Goal: Task Accomplishment & Management: Manage account settings

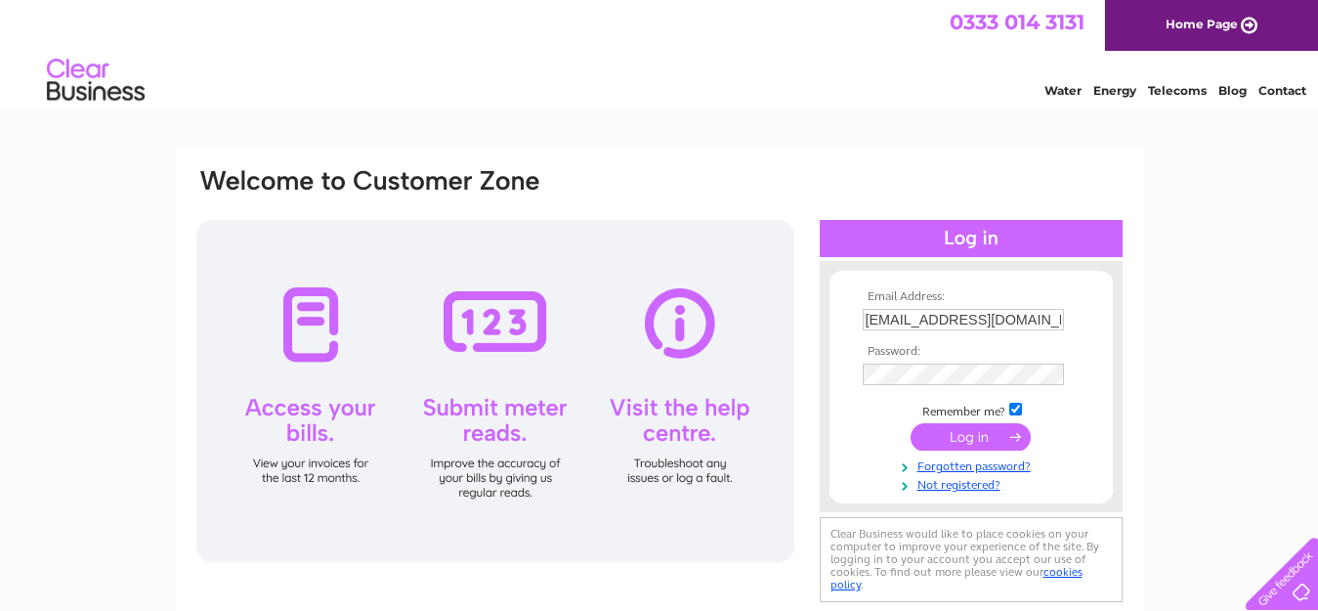
click at [976, 437] on input "submit" at bounding box center [970, 436] width 120 height 27
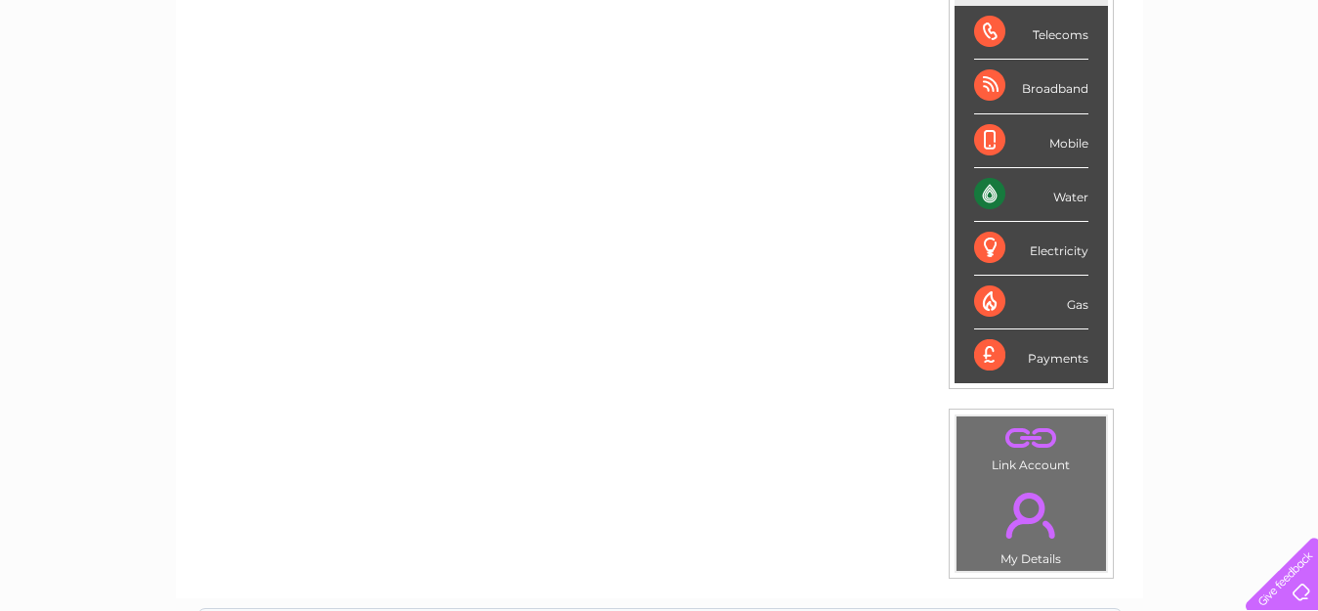
scroll to position [258, 0]
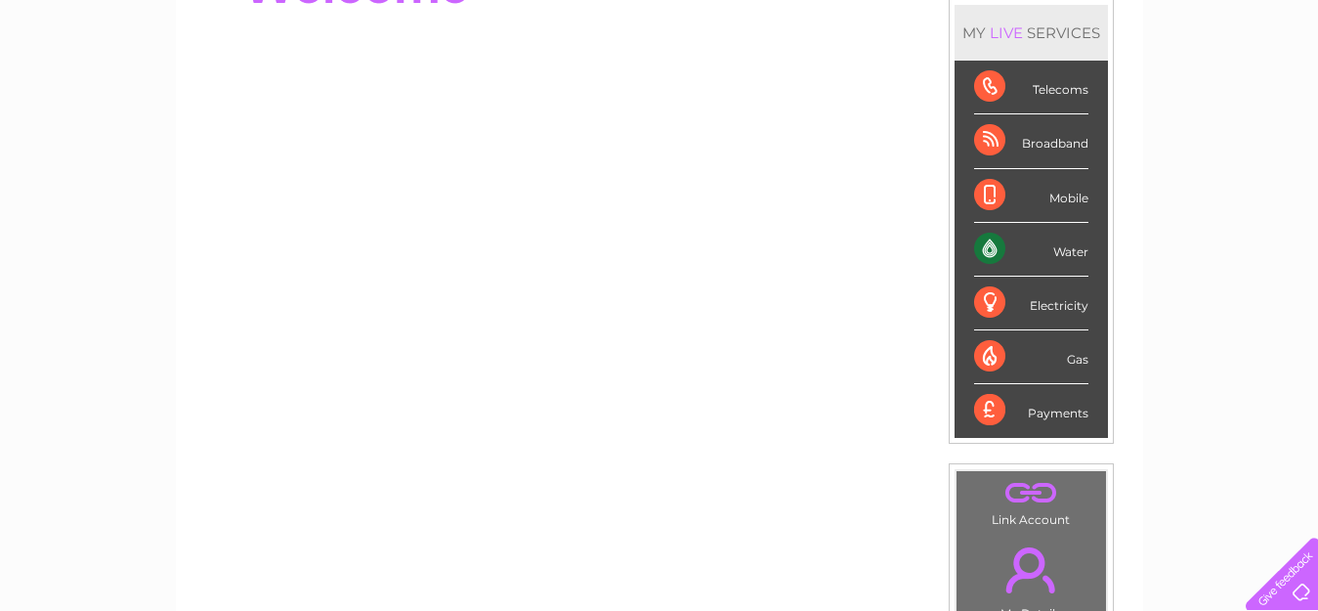
click at [993, 247] on div "Water" at bounding box center [1031, 250] width 114 height 54
click at [1076, 254] on div "Water" at bounding box center [1031, 250] width 114 height 54
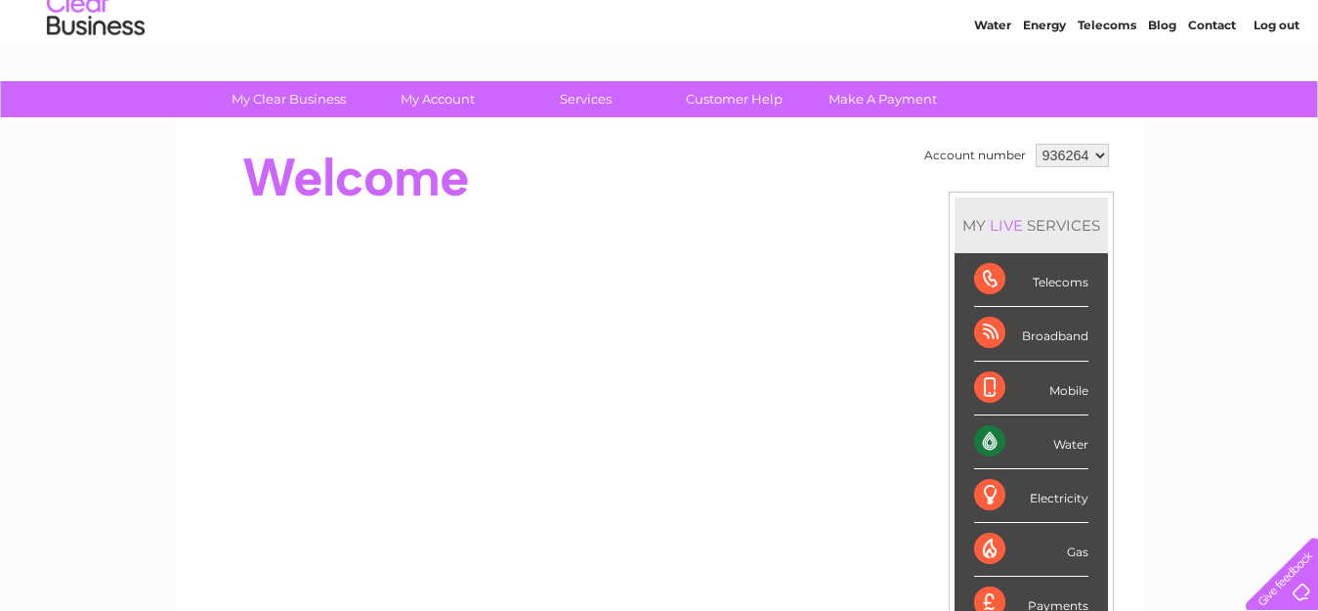
scroll to position [63, 0]
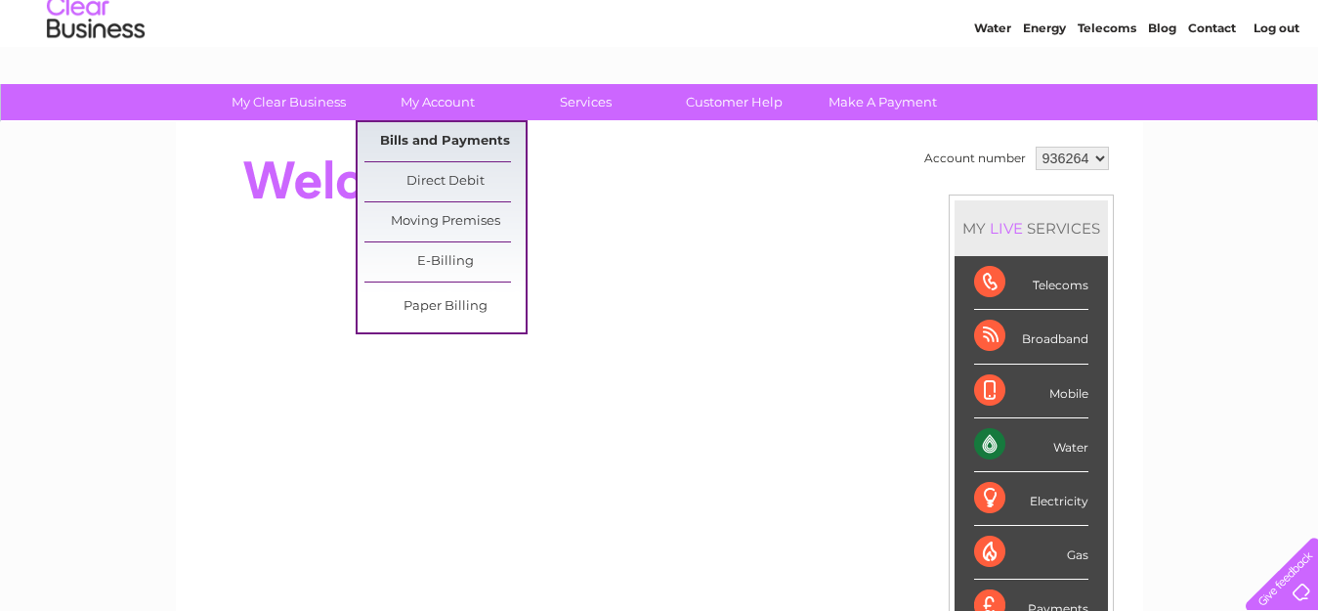
click at [422, 139] on link "Bills and Payments" at bounding box center [444, 141] width 161 height 39
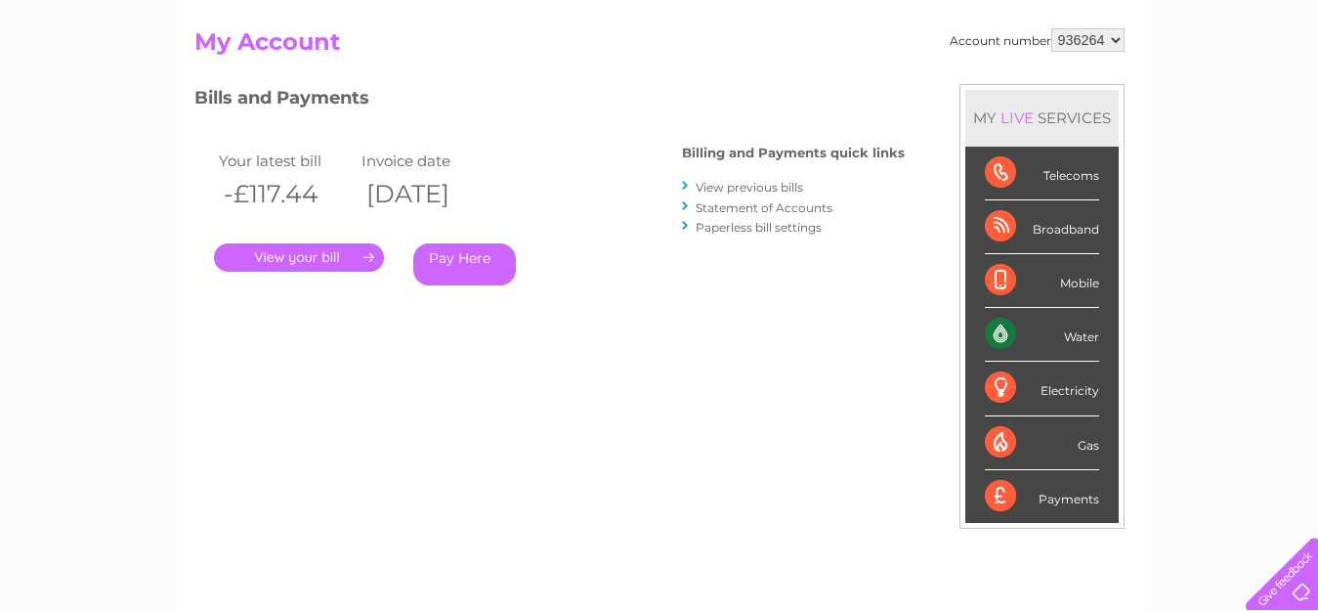
scroll to position [293, 0]
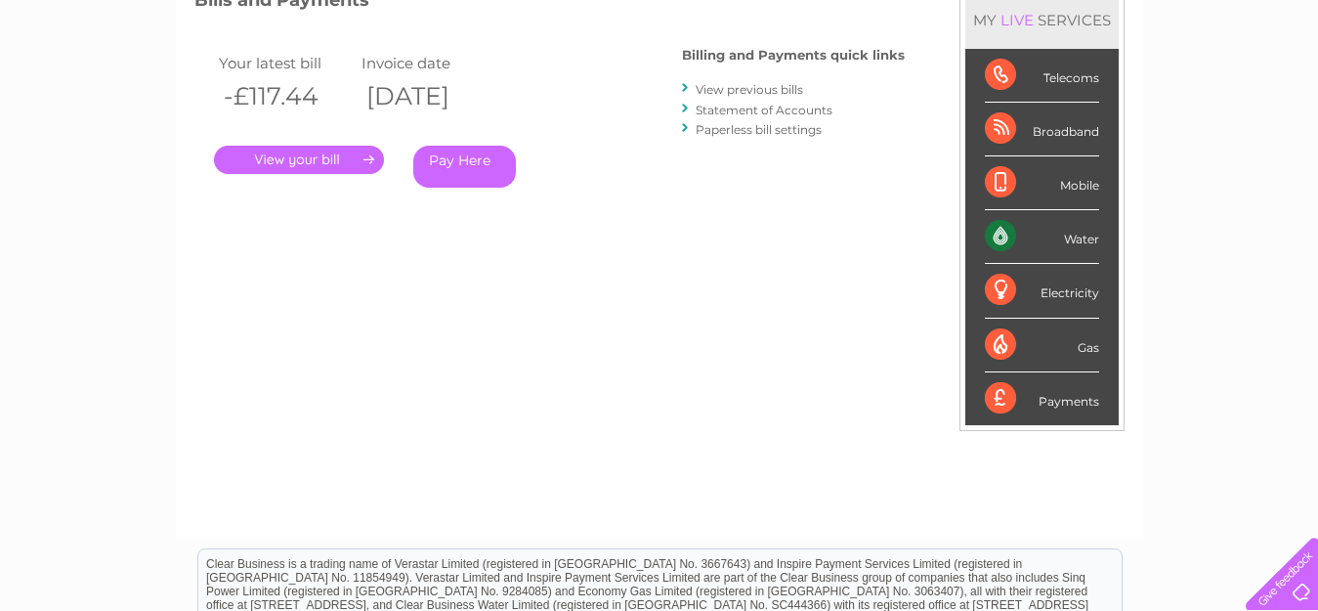
click at [304, 156] on link "." at bounding box center [299, 160] width 170 height 28
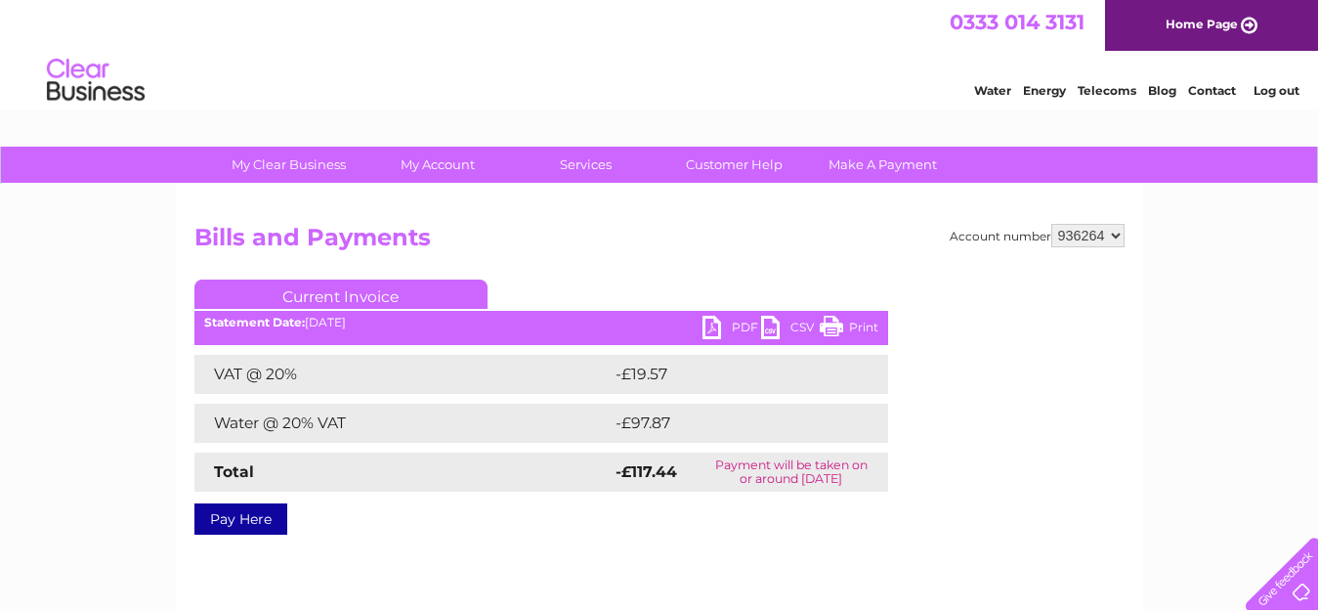
click at [708, 327] on link "PDF" at bounding box center [731, 330] width 59 height 28
